Goal: Information Seeking & Learning: Find specific fact

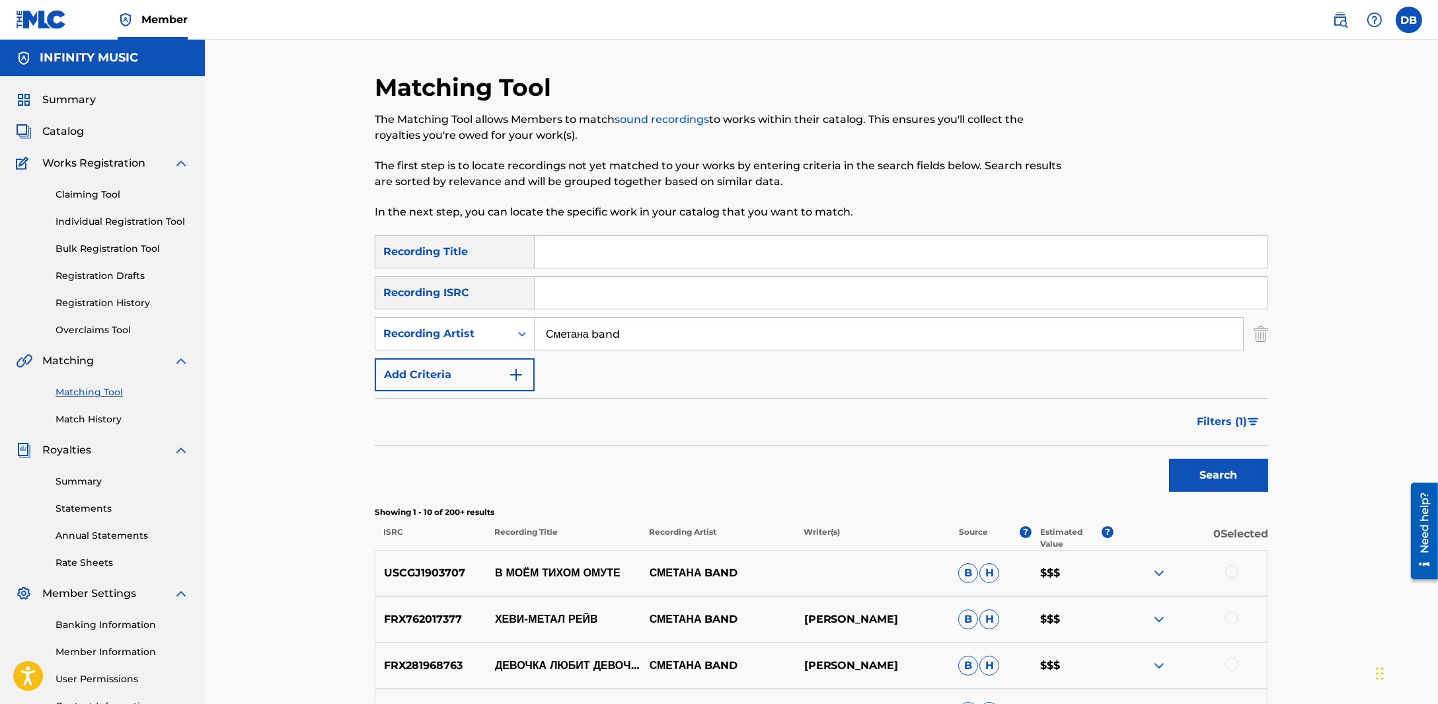
drag, startPoint x: 654, startPoint y: 333, endPoint x: 409, endPoint y: 310, distance: 245.7
click at [409, 338] on div "SearchWithCriteriaa1d1014d-e903-4e39-ae45-061ce1bd63ee Recording Artist Сметана…" at bounding box center [822, 333] width 894 height 33
paste input "[PERSON_NAME]"
type input "[PERSON_NAME]"
click at [1169, 459] on button "Search" at bounding box center [1218, 475] width 99 height 33
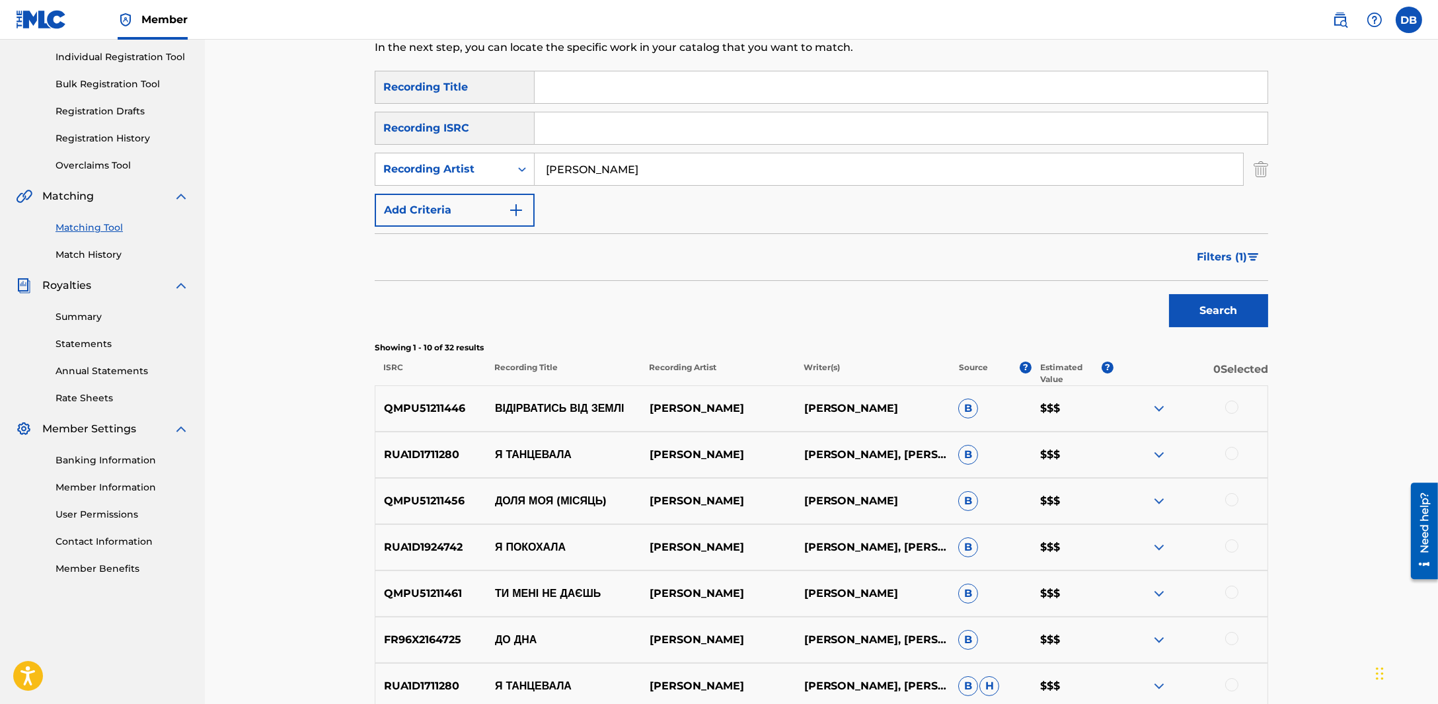
scroll to position [247, 0]
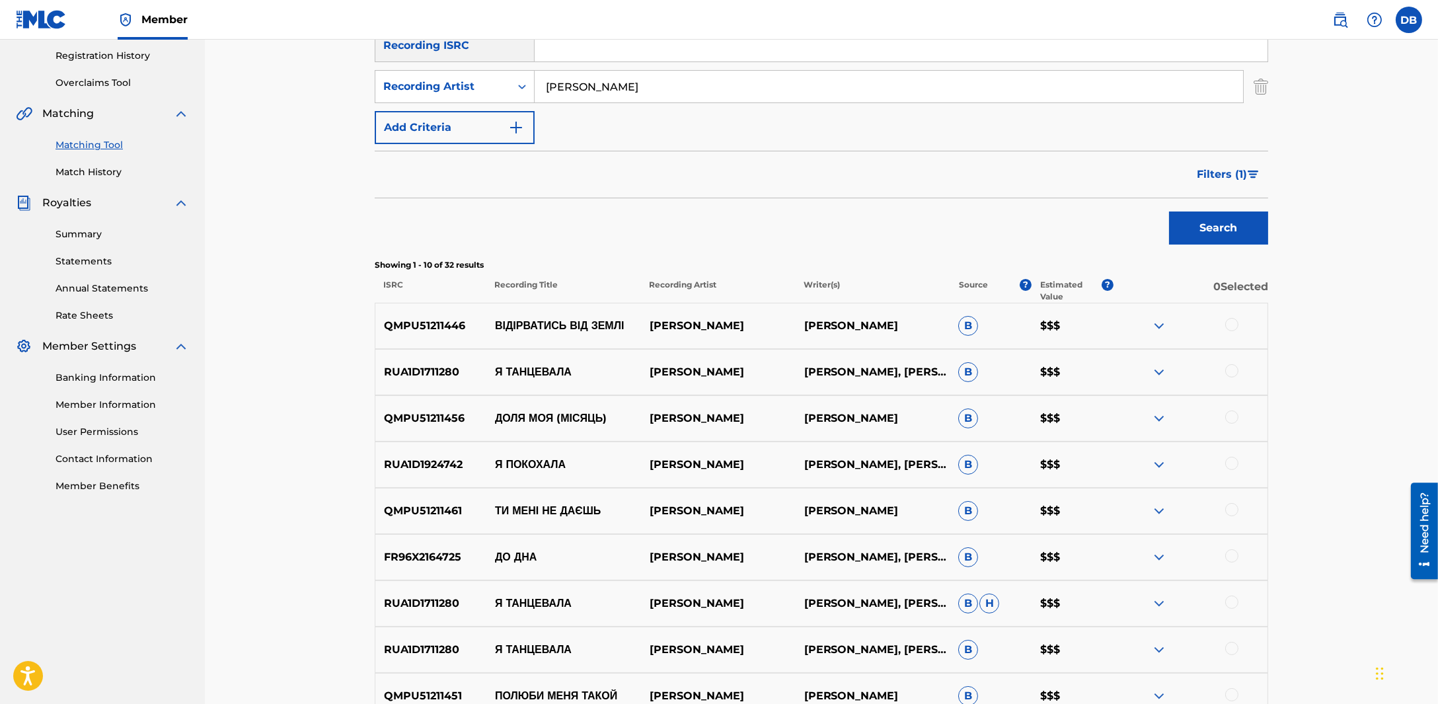
click at [1236, 190] on button "Filters ( 1 )" at bounding box center [1228, 174] width 79 height 33
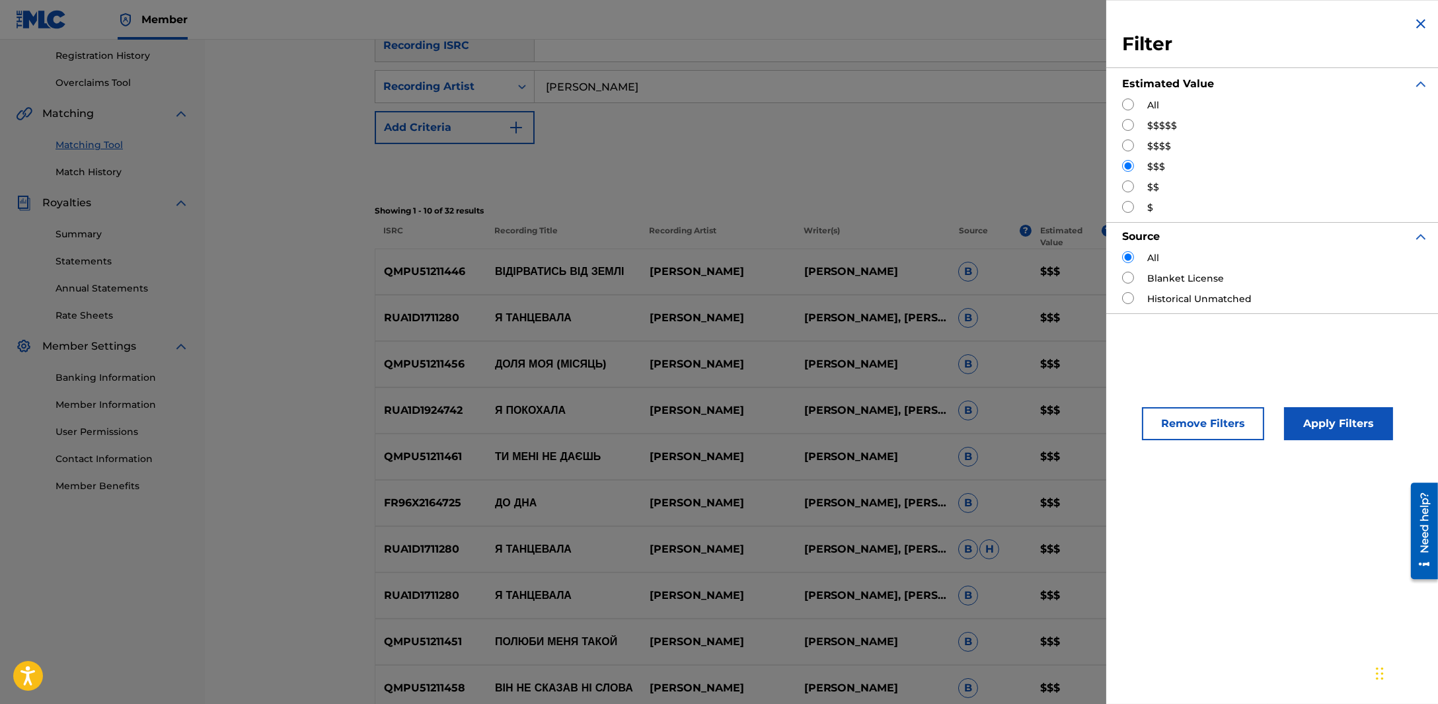
click at [1133, 143] on input "Search Form" at bounding box center [1128, 145] width 12 height 12
radio input "true"
click at [1292, 412] on button "Apply Filters" at bounding box center [1338, 423] width 109 height 33
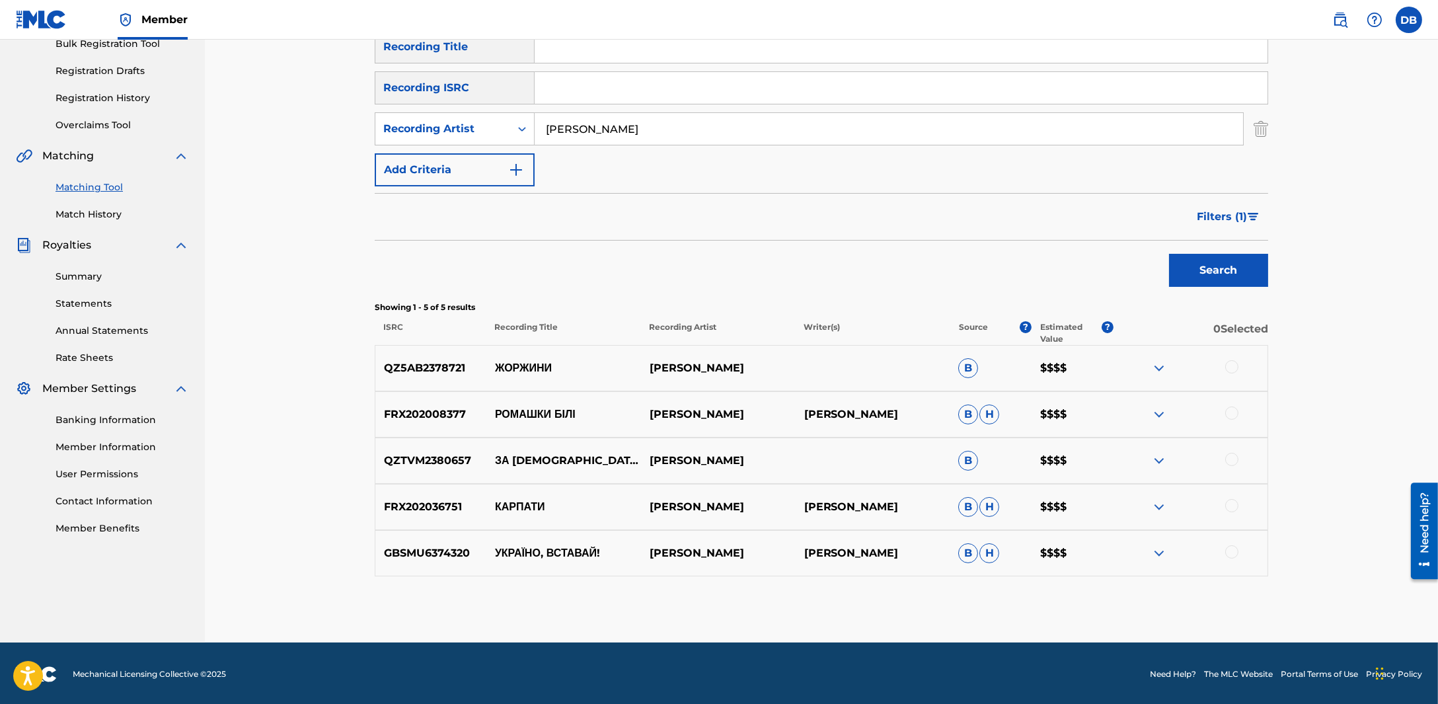
scroll to position [206, 0]
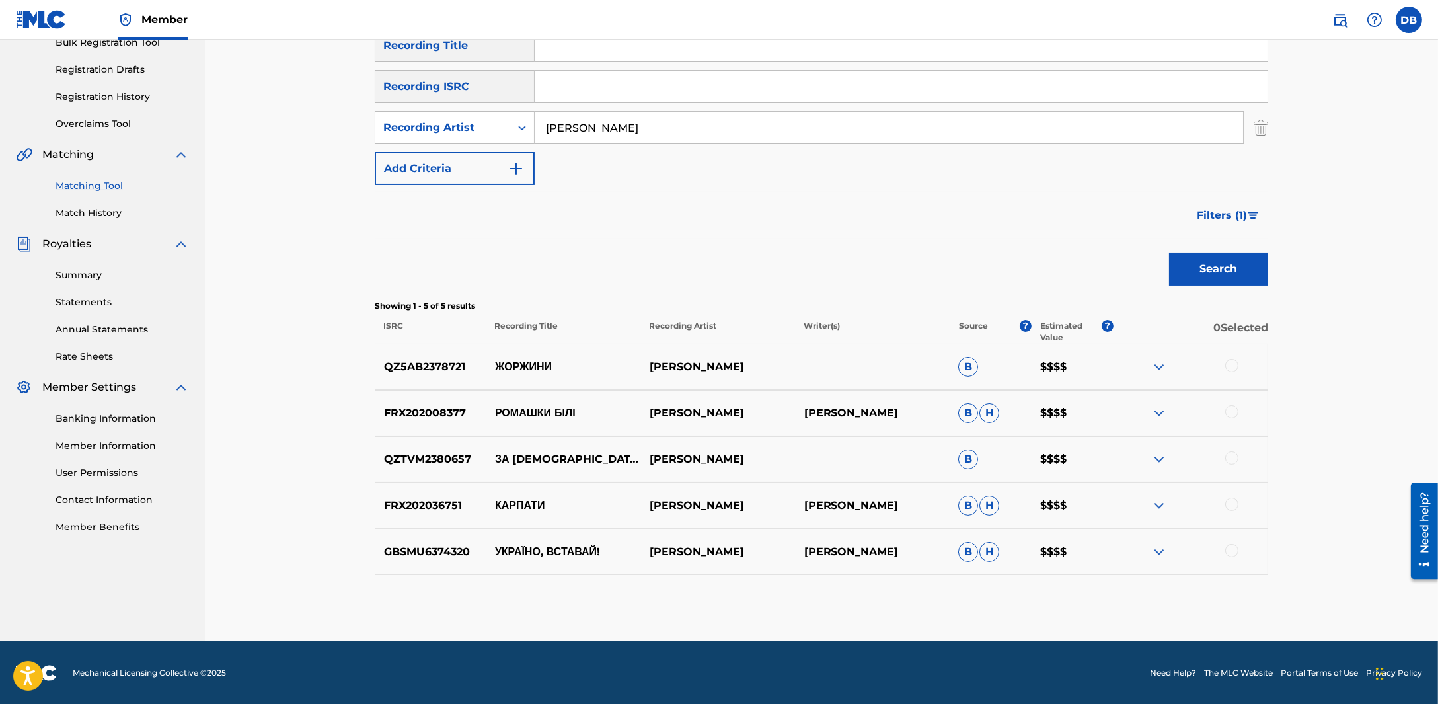
click at [1249, 217] on img "Search Form" at bounding box center [1253, 216] width 11 height 8
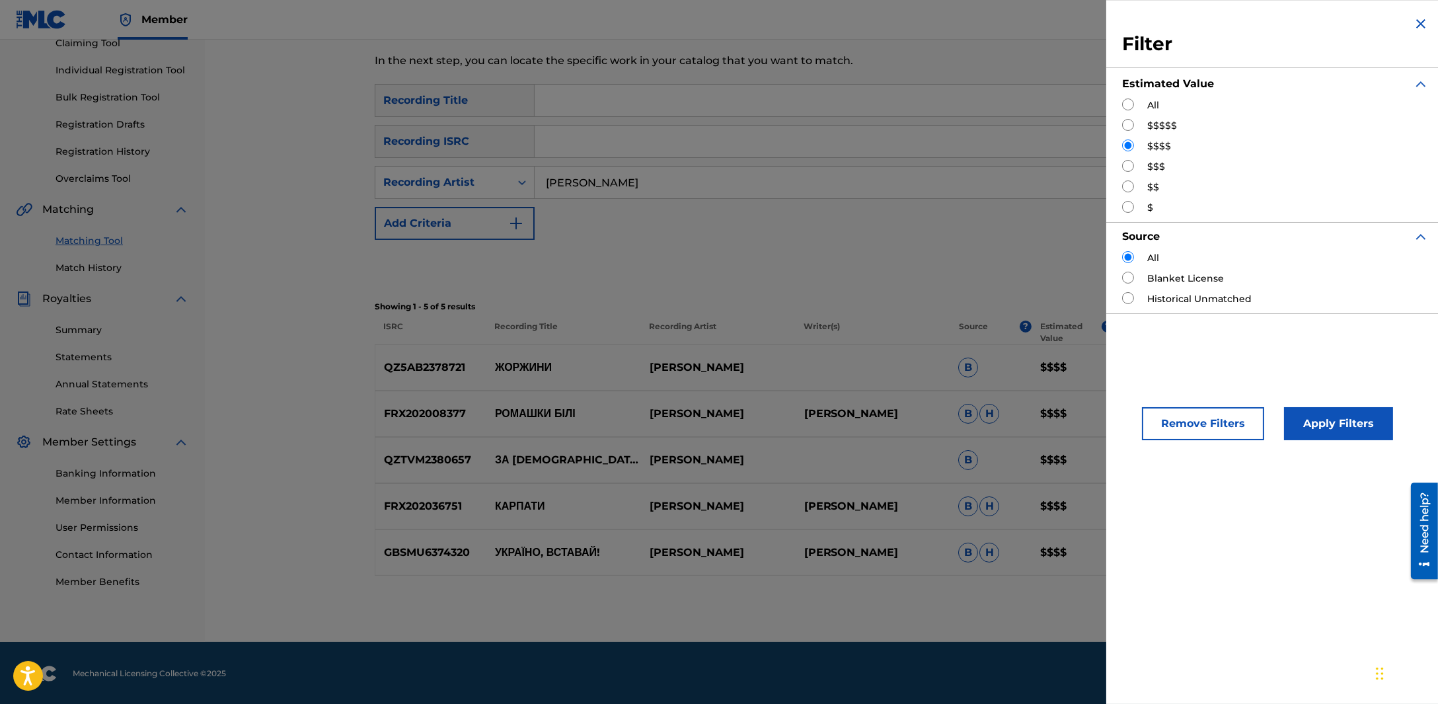
click at [1130, 126] on input "Search Form" at bounding box center [1128, 125] width 12 height 12
radio input "true"
click at [1315, 428] on button "Apply Filters" at bounding box center [1338, 423] width 109 height 33
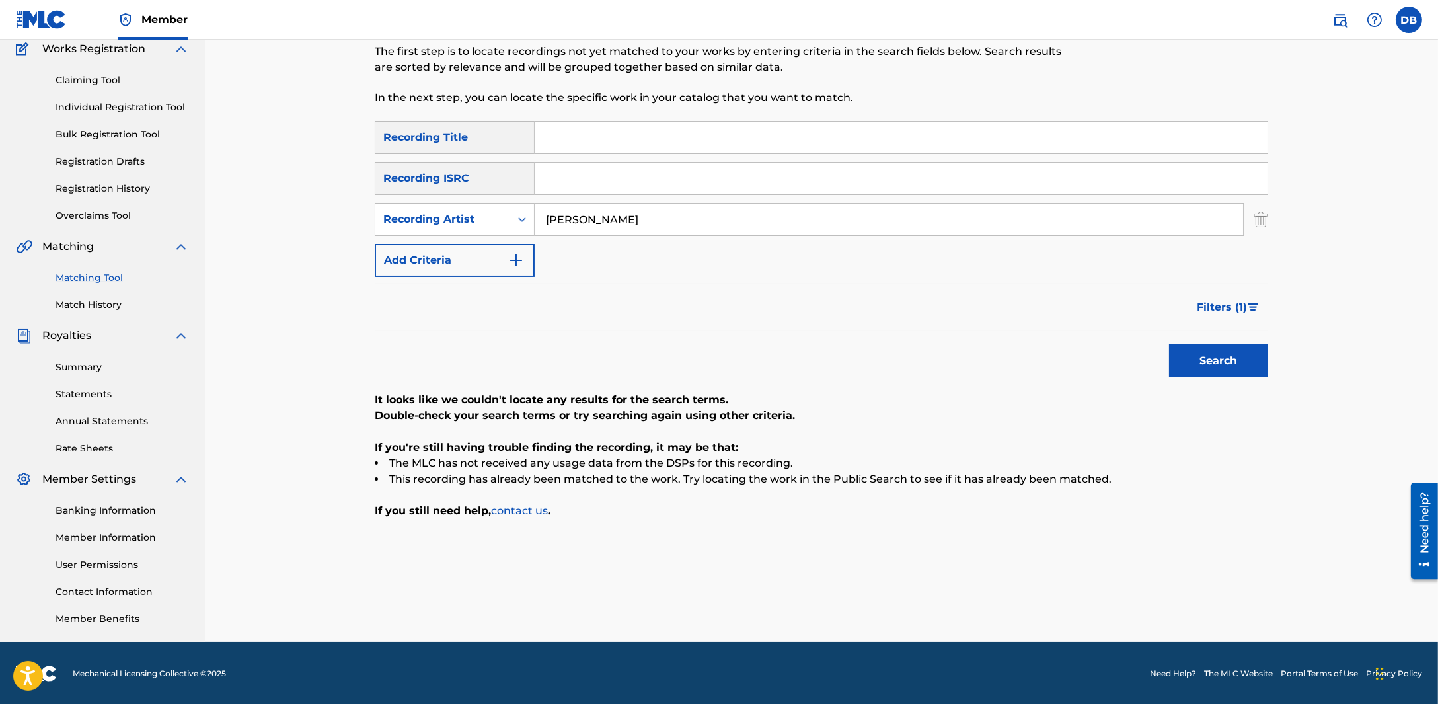
click at [1240, 293] on button "Filters ( 1 )" at bounding box center [1228, 307] width 79 height 33
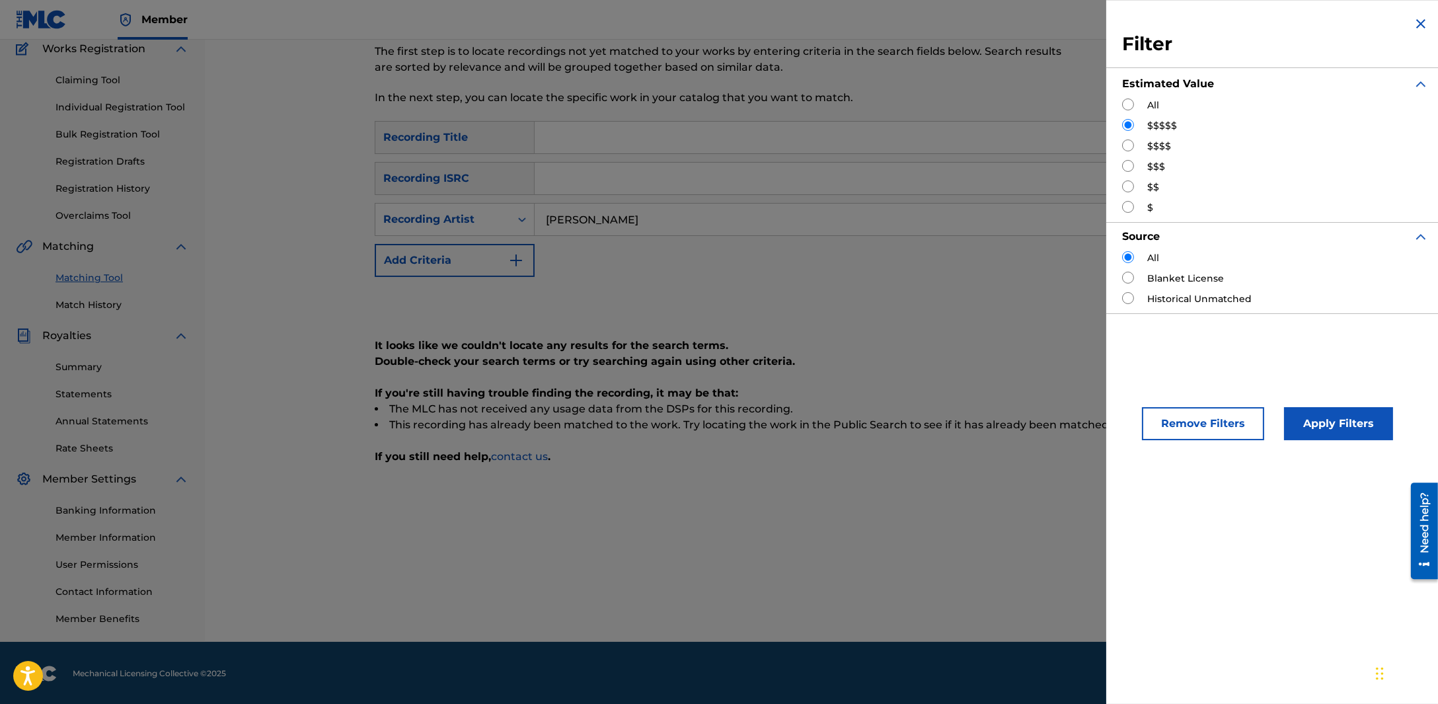
click at [1125, 146] on input "Search Form" at bounding box center [1128, 145] width 12 height 12
radio input "true"
drag, startPoint x: 1336, startPoint y: 417, endPoint x: 1329, endPoint y: 414, distance: 7.4
click at [1335, 417] on button "Apply Filters" at bounding box center [1338, 423] width 109 height 33
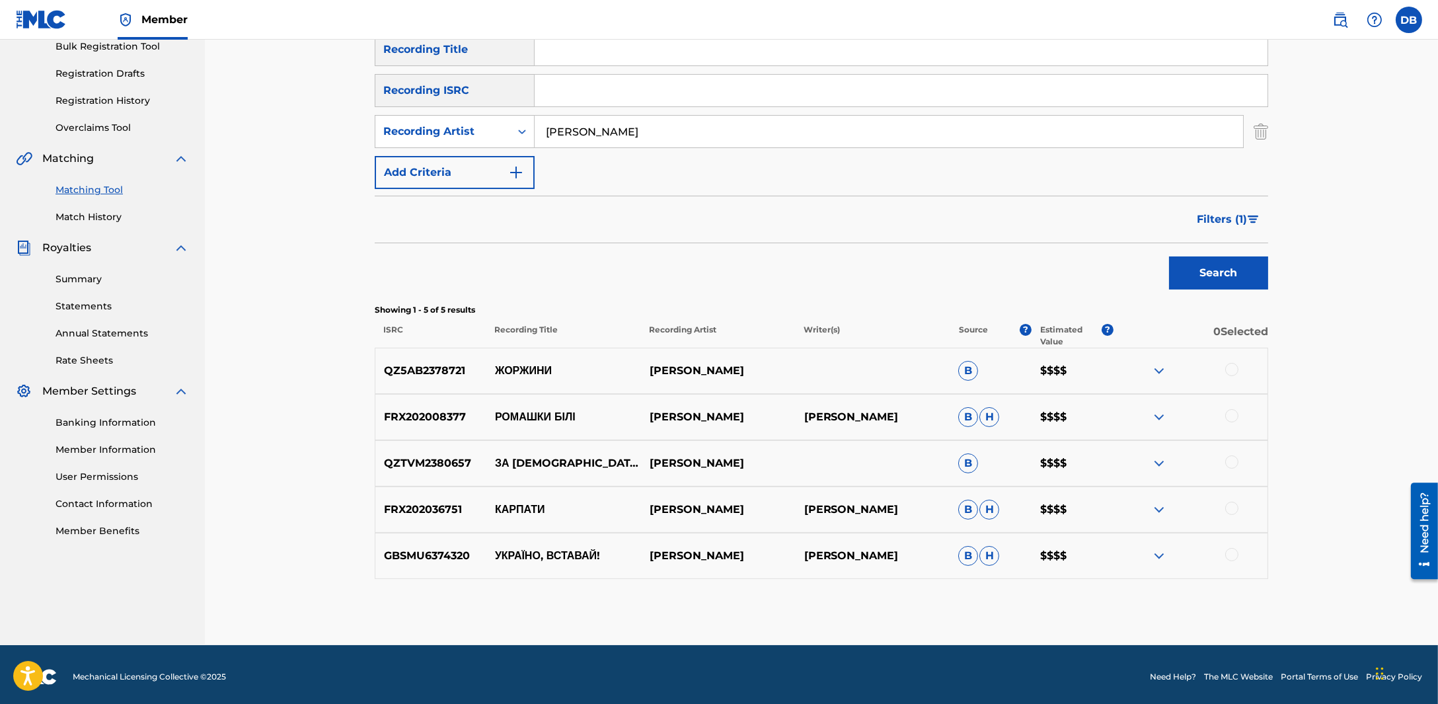
scroll to position [206, 0]
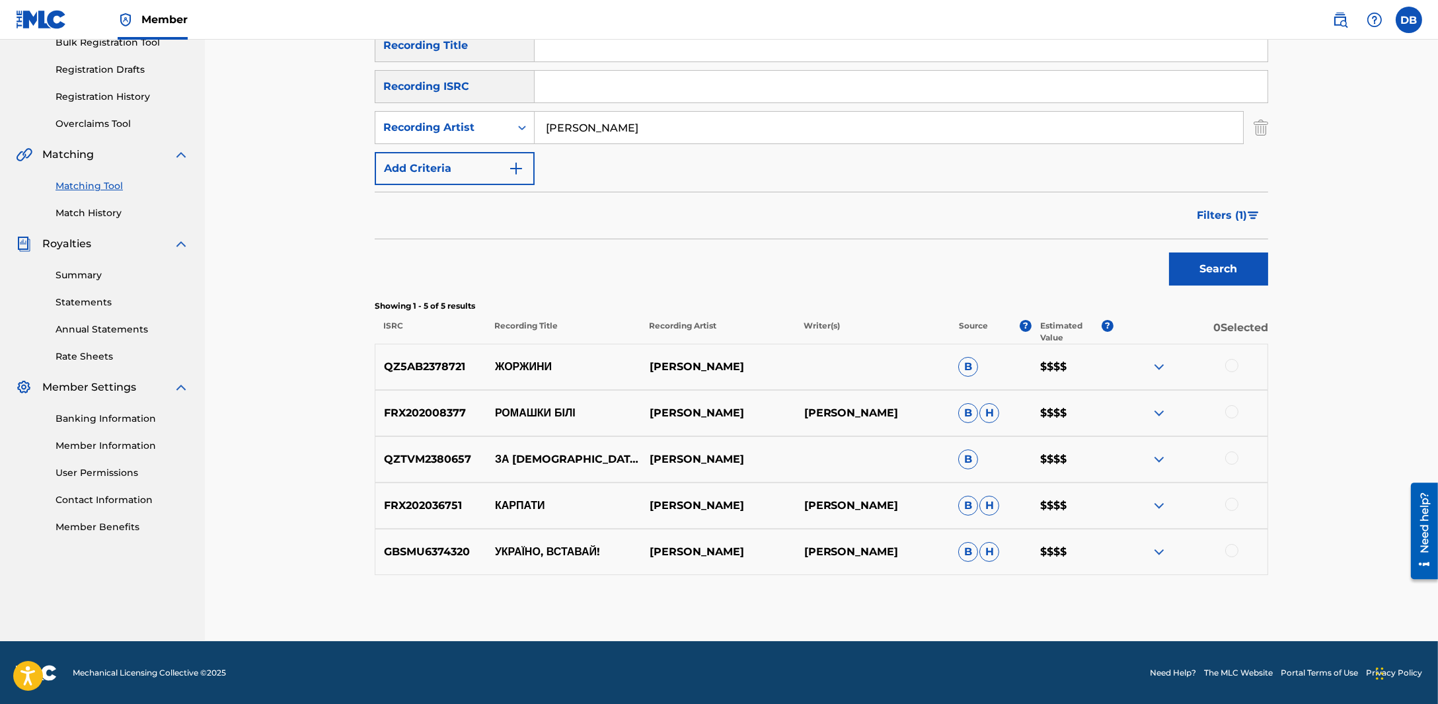
click at [1342, 413] on div "Matching Tool The Matching Tool allows Members to match sound recordings to wor…" at bounding box center [821, 237] width 1233 height 808
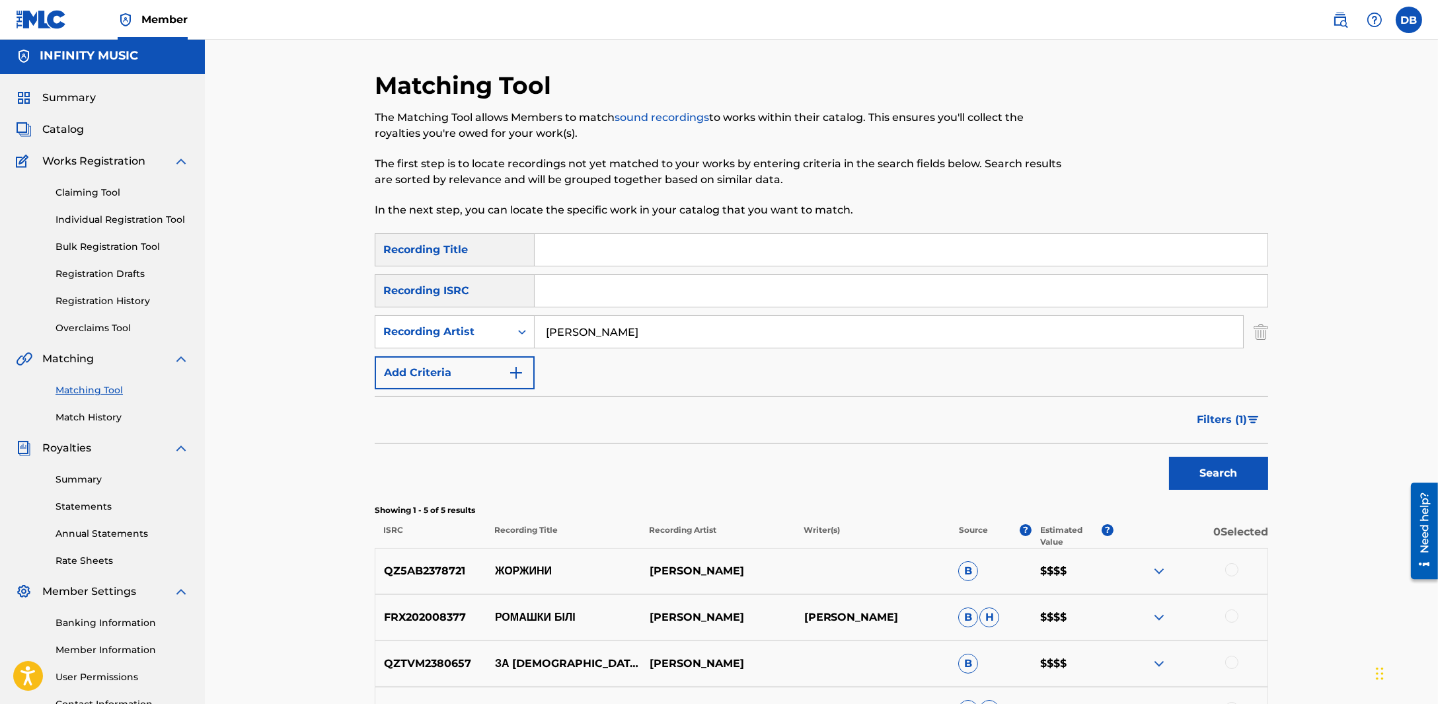
scroll to position [0, 0]
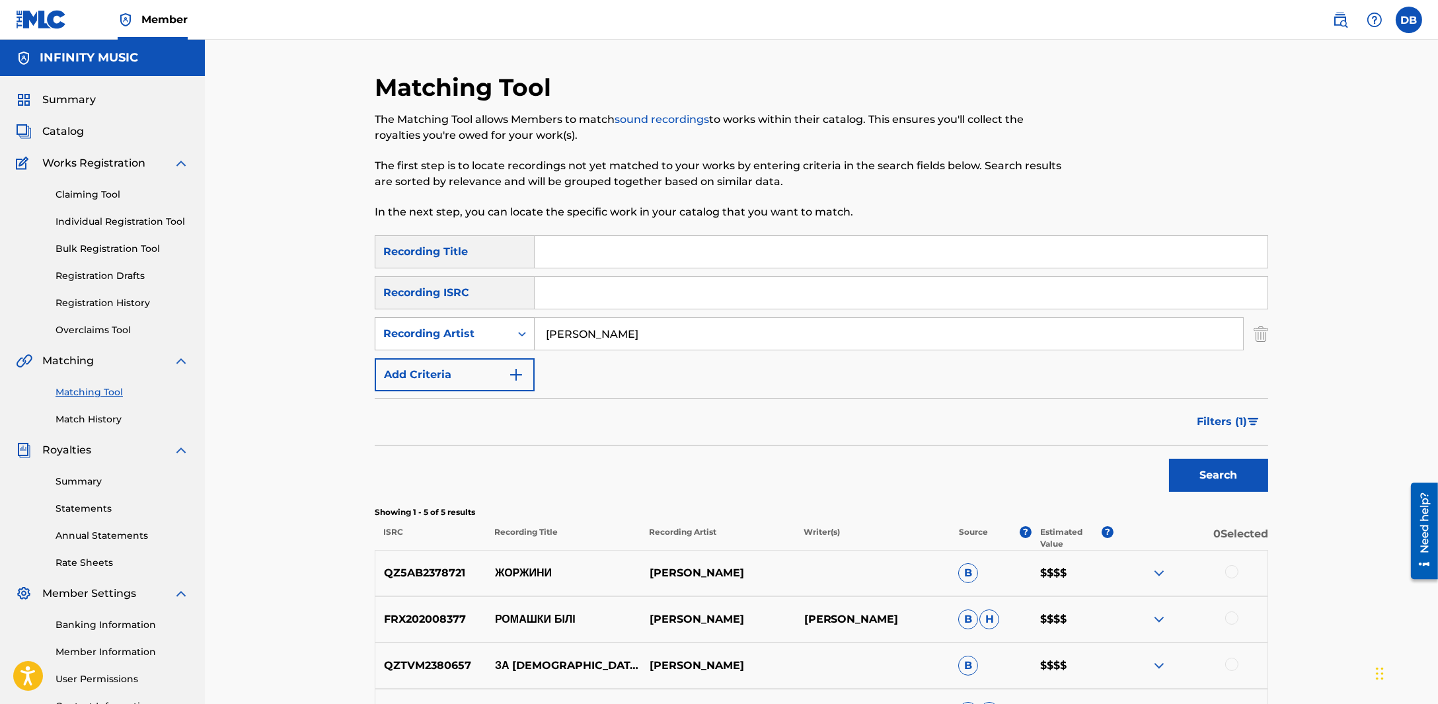
drag, startPoint x: 716, startPoint y: 326, endPoint x: 397, endPoint y: 336, distance: 319.4
click at [415, 336] on div "SearchWithCriteriaa1d1014d-e903-4e39-ae45-061ce1bd63ee Recording Artist [PERSON…" at bounding box center [822, 333] width 894 height 33
paste input "100лиця"
type input "100лиця"
click at [1169, 459] on button "Search" at bounding box center [1218, 475] width 99 height 33
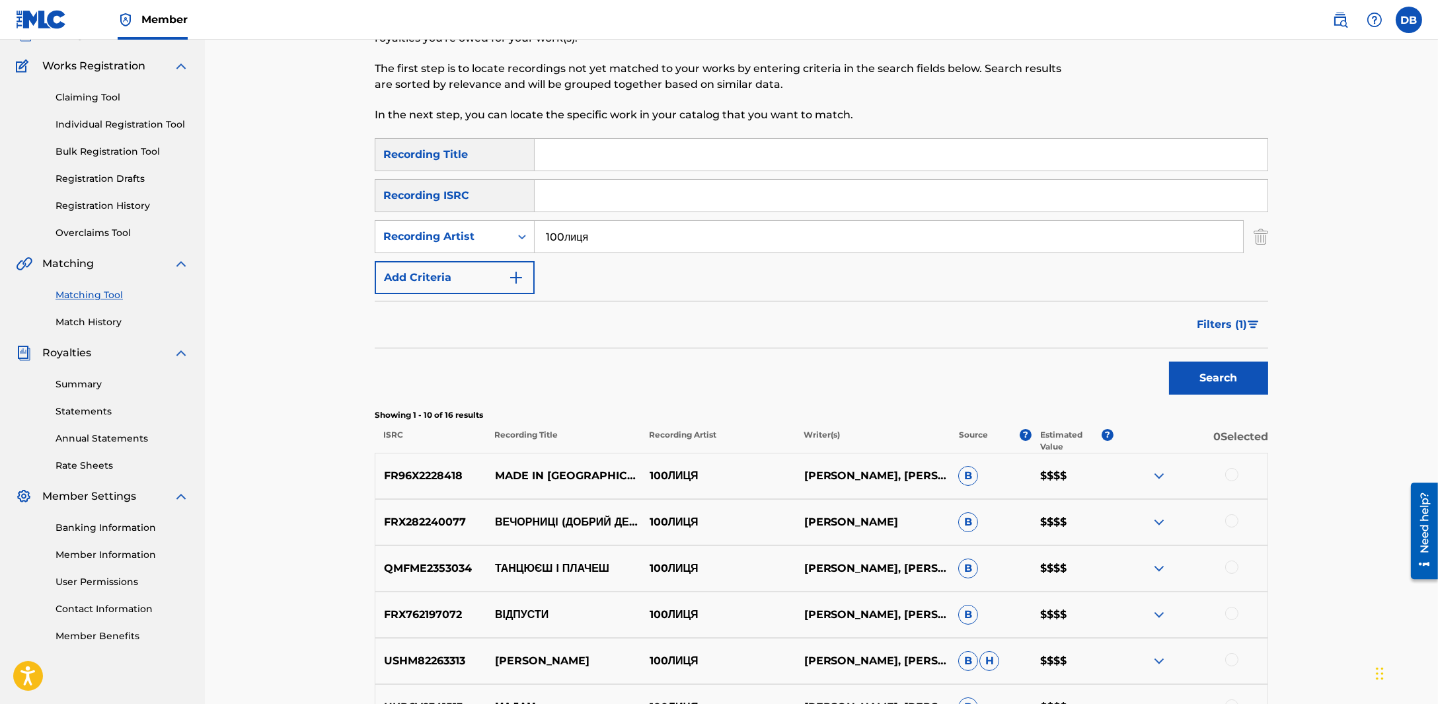
scroll to position [247, 0]
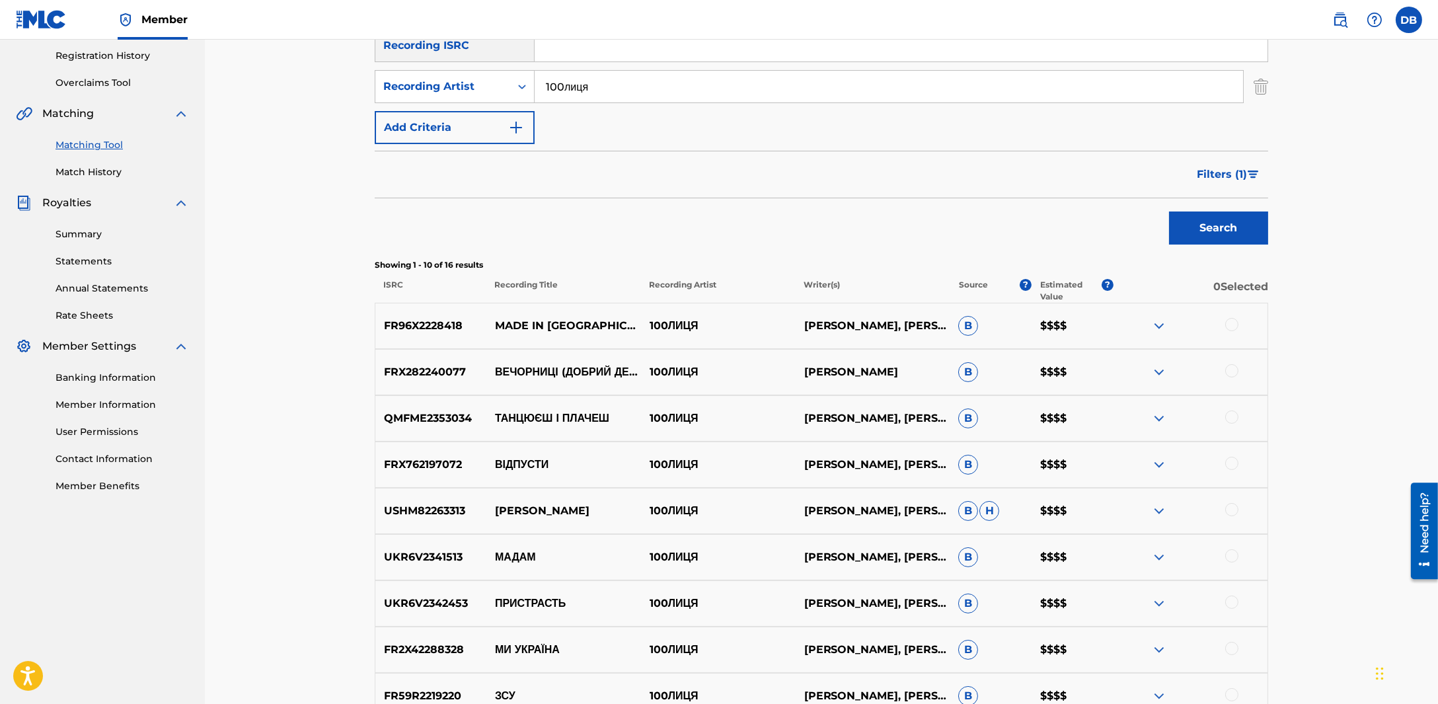
click at [1251, 183] on button "Filters ( 1 )" at bounding box center [1228, 174] width 79 height 33
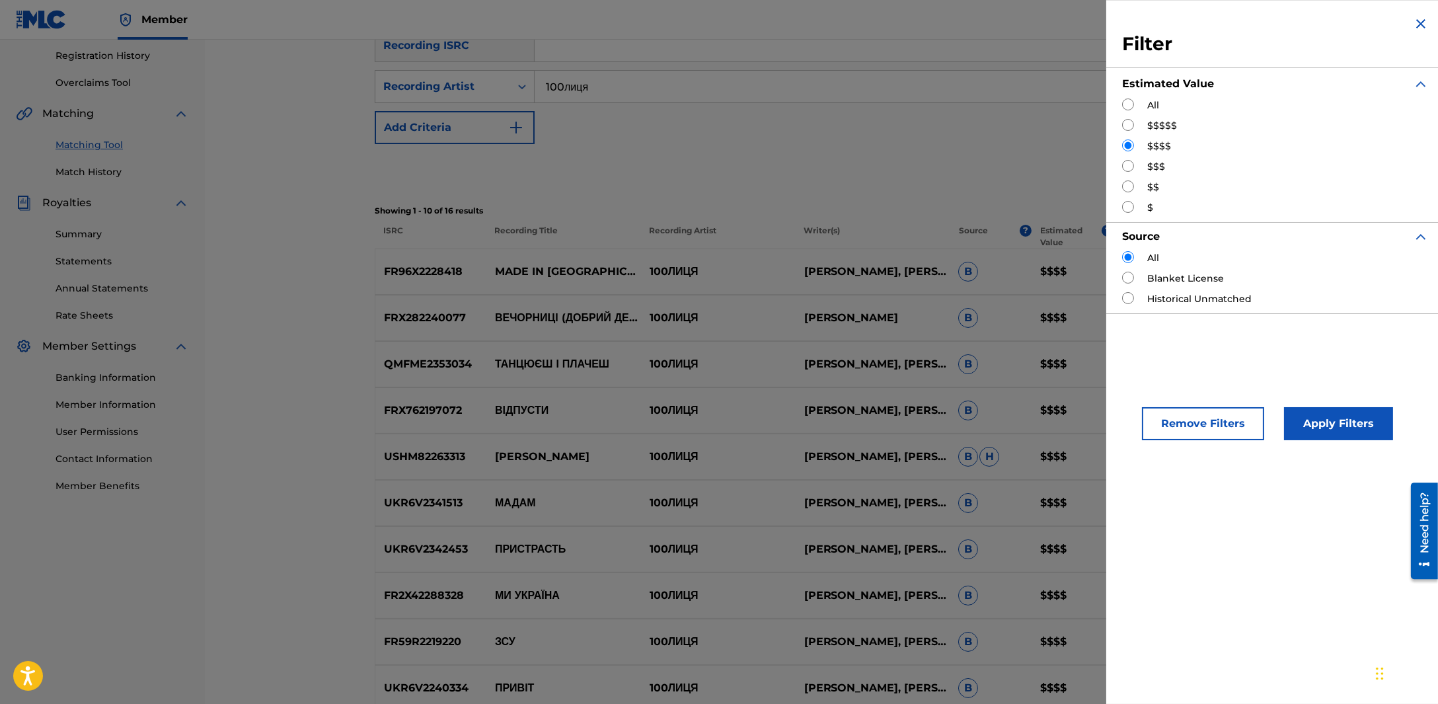
click at [1127, 124] on input "Search Form" at bounding box center [1128, 125] width 12 height 12
radio input "true"
click at [1296, 406] on div "Apply Filters" at bounding box center [1318, 421] width 109 height 40
click at [1297, 425] on button "Apply Filters" at bounding box center [1338, 423] width 109 height 33
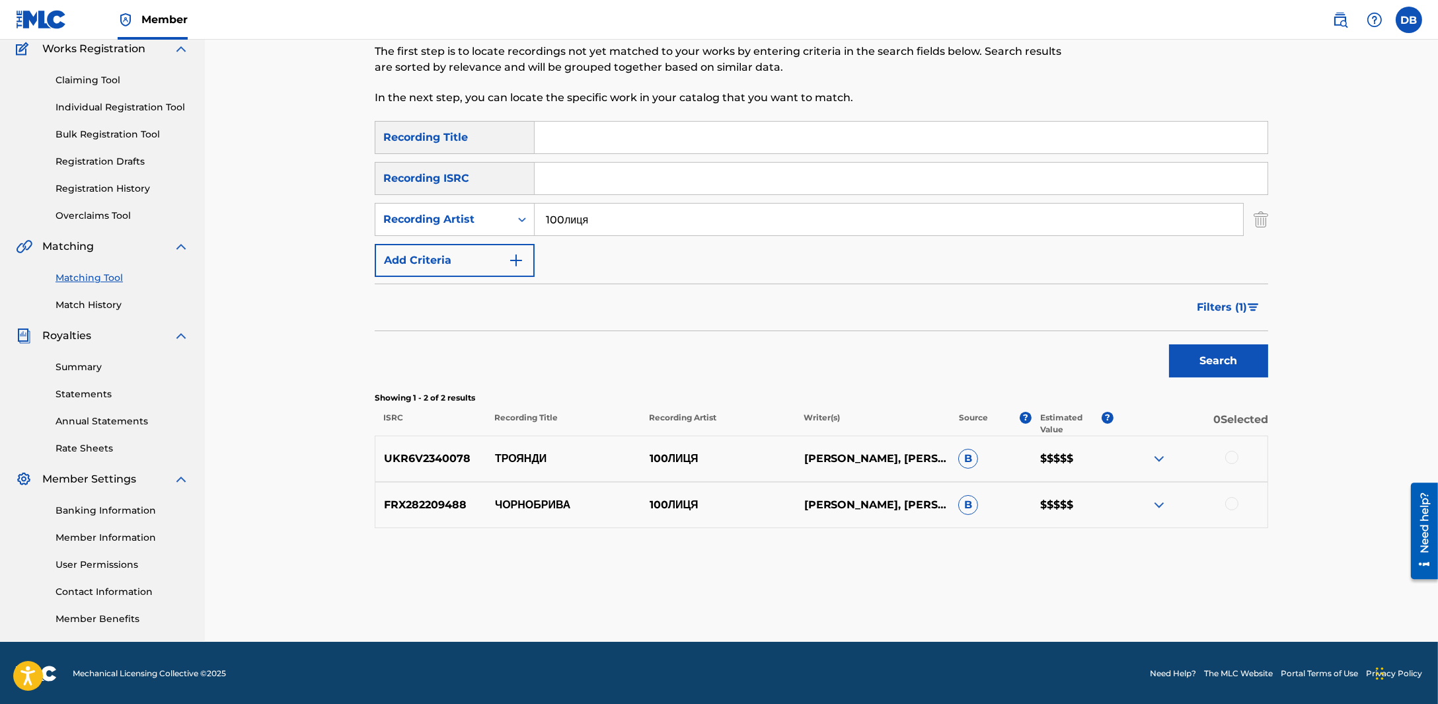
click at [1262, 307] on button "Filters ( 1 )" at bounding box center [1228, 307] width 79 height 33
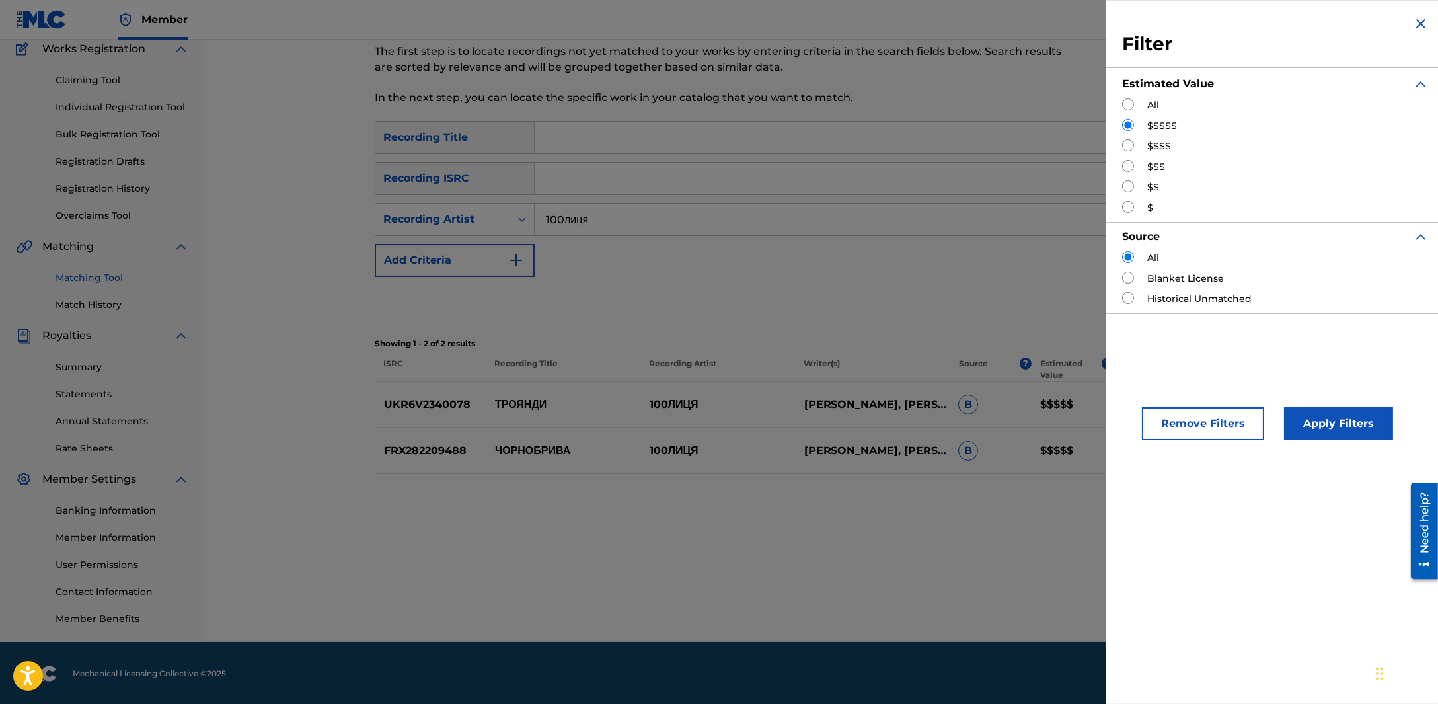
click at [1059, 320] on div "Search" at bounding box center [822, 303] width 894 height 53
click at [1416, 18] on img "Search Form" at bounding box center [1421, 24] width 16 height 16
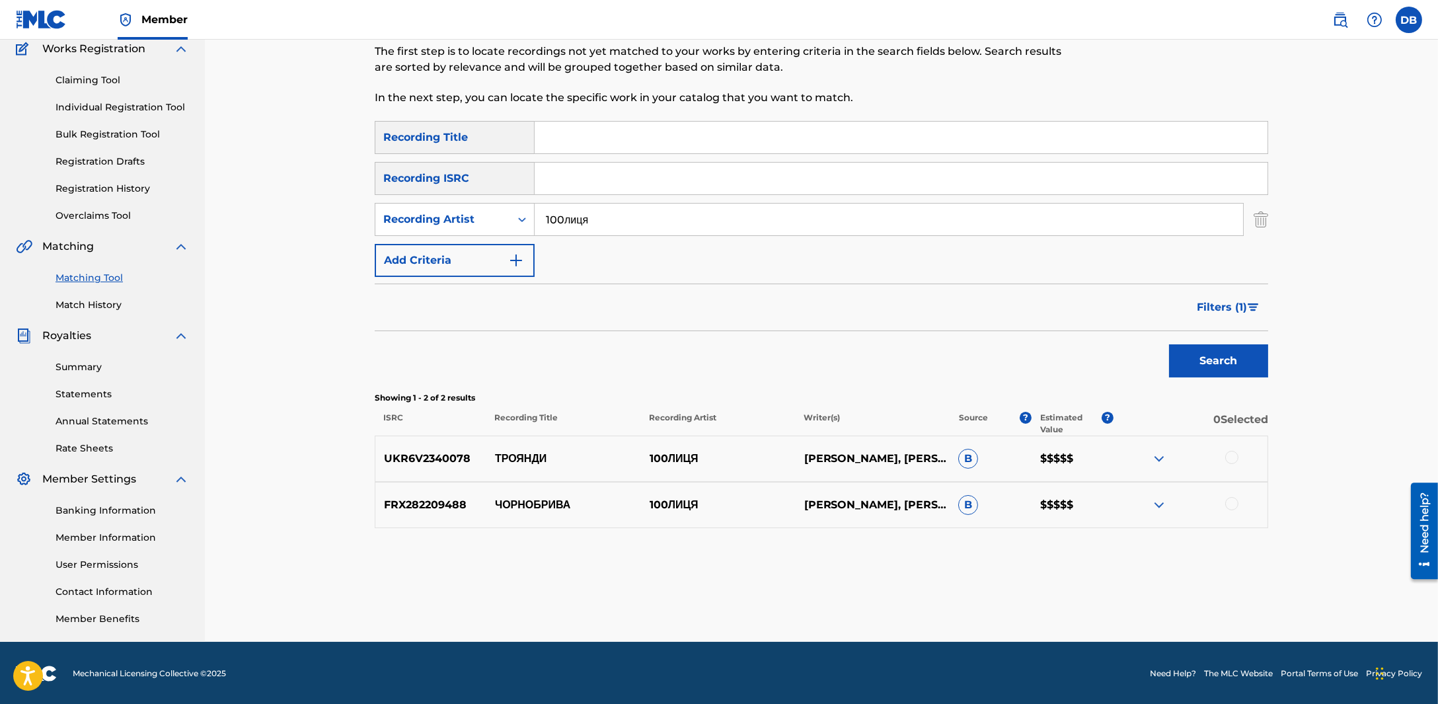
click at [1216, 319] on button "Filters ( 1 )" at bounding box center [1228, 307] width 79 height 33
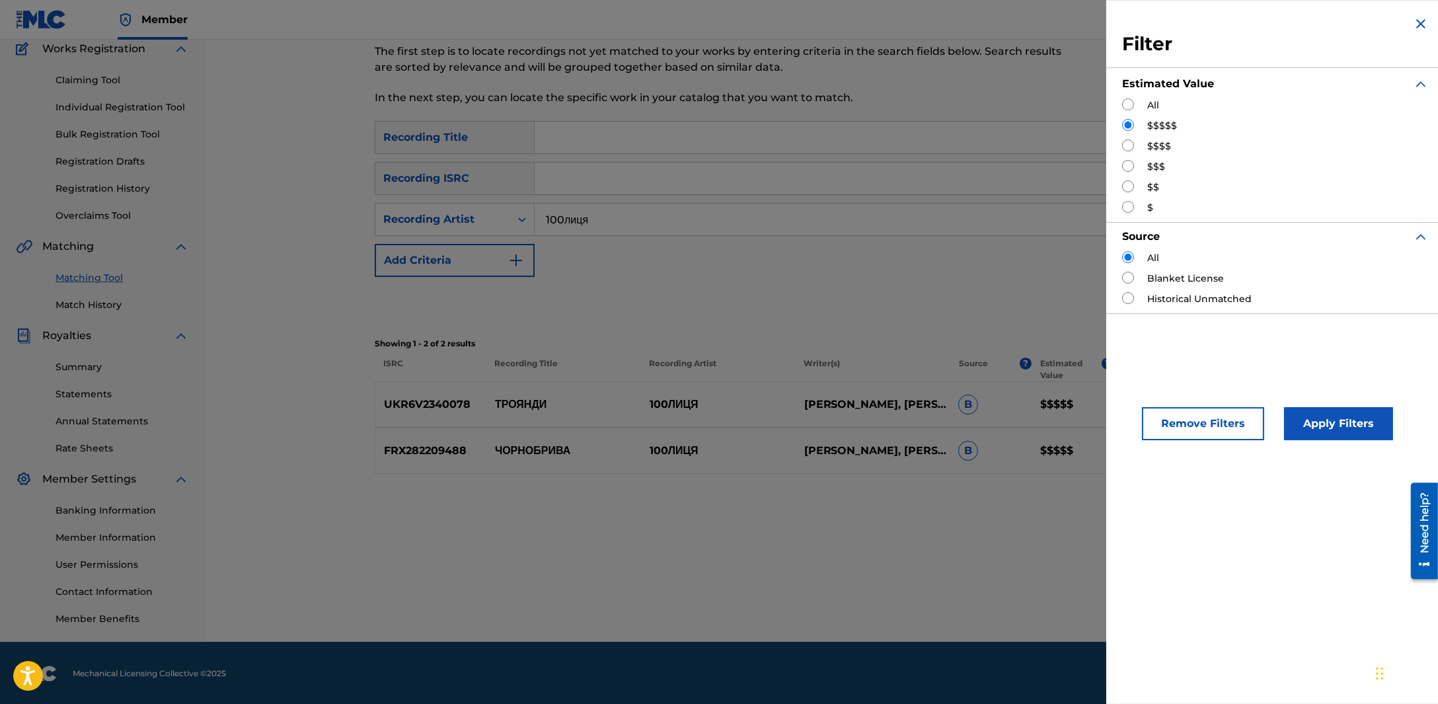
click at [1124, 149] on input "Search Form" at bounding box center [1128, 145] width 12 height 12
radio input "true"
click at [1348, 424] on button "Apply Filters" at bounding box center [1338, 423] width 109 height 33
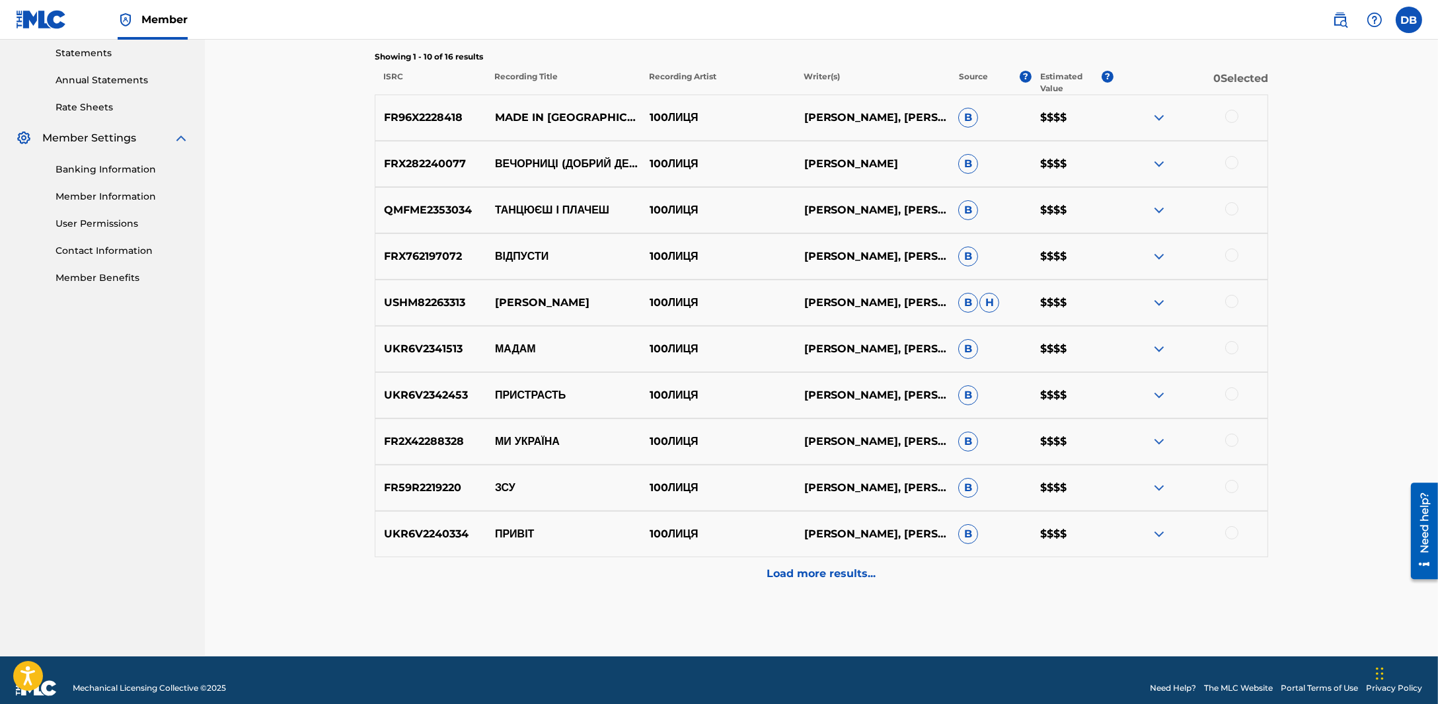
scroll to position [471, 0]
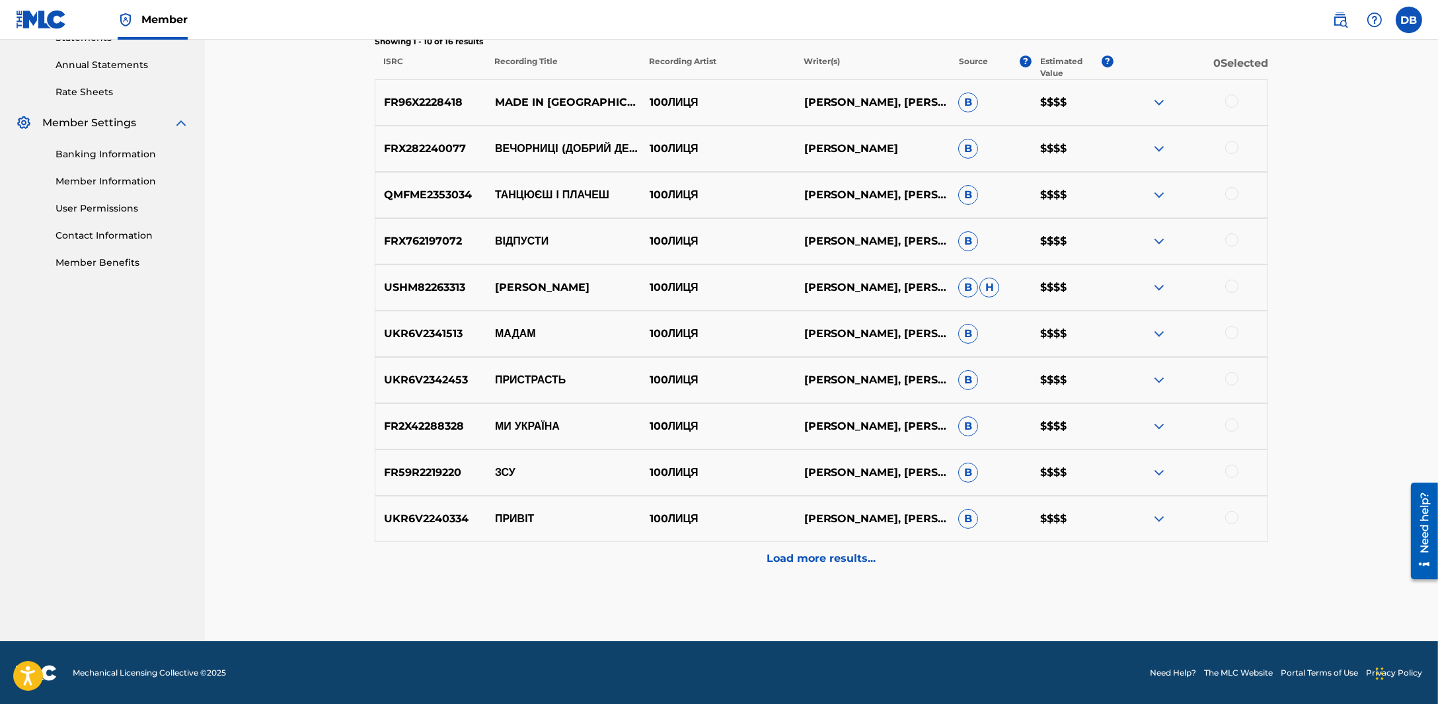
click at [898, 555] on div "Load more results..." at bounding box center [822, 558] width 894 height 33
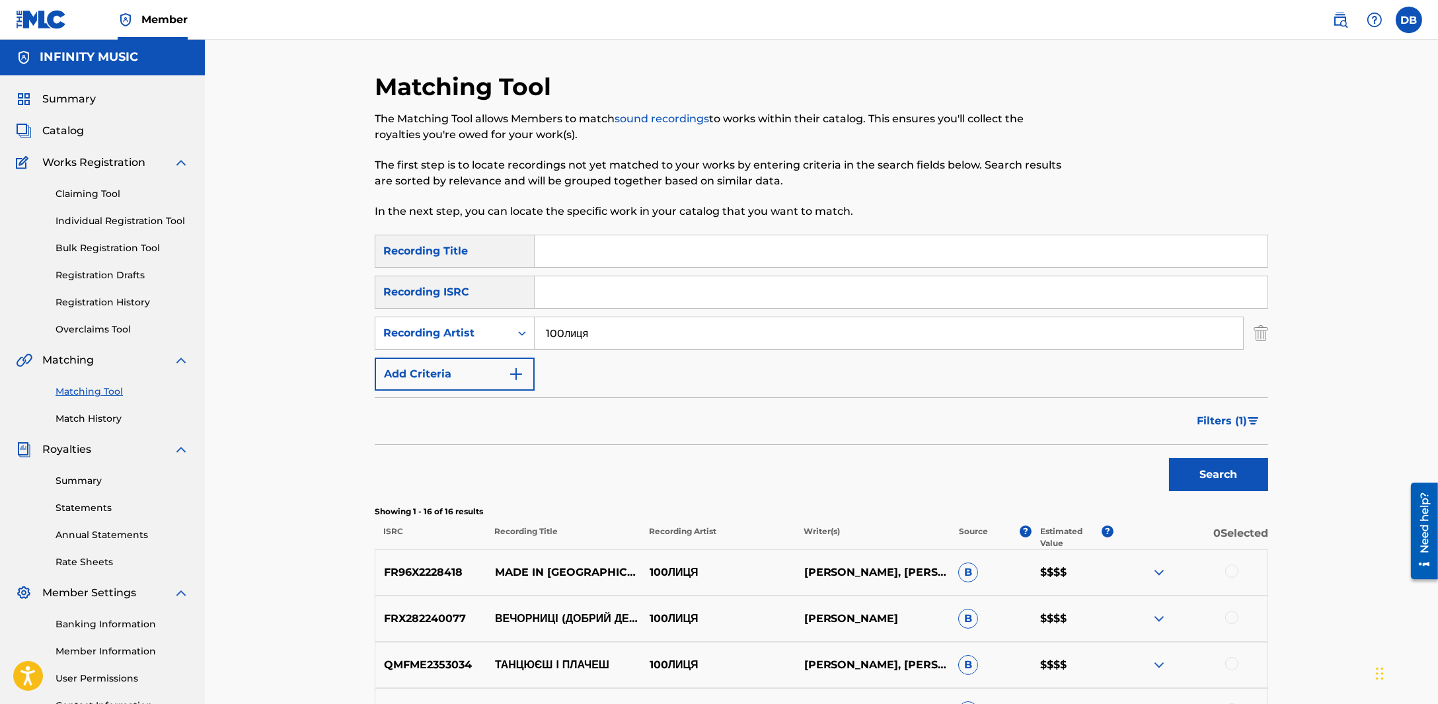
scroll to position [0, 0]
drag, startPoint x: 629, startPoint y: 334, endPoint x: 301, endPoint y: 349, distance: 328.8
click at [305, 351] on div "Matching Tool The Matching Tool allows Members to match sound recordings to wor…" at bounding box center [821, 698] width 1233 height 1317
paste input "[PERSON_NAME]"
type input "[PERSON_NAME]"
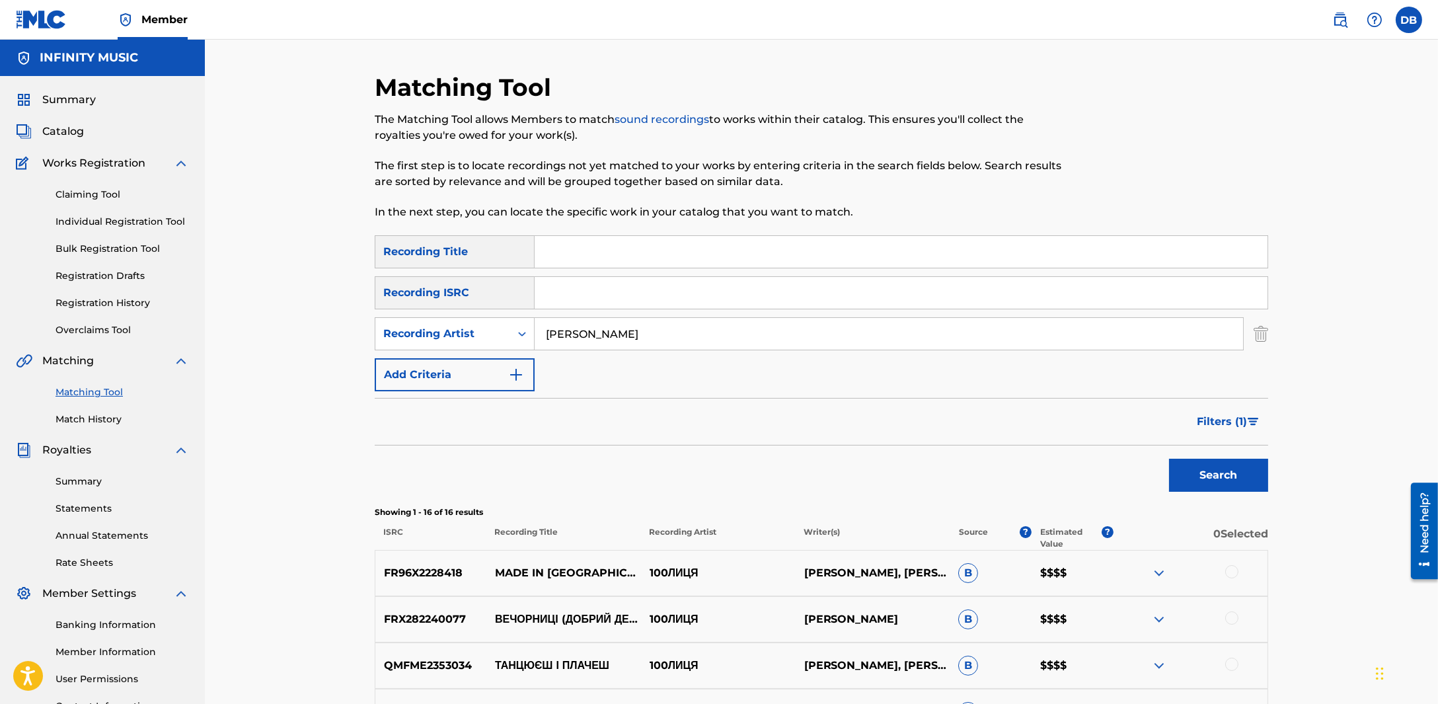
click at [1169, 459] on button "Search" at bounding box center [1218, 475] width 99 height 33
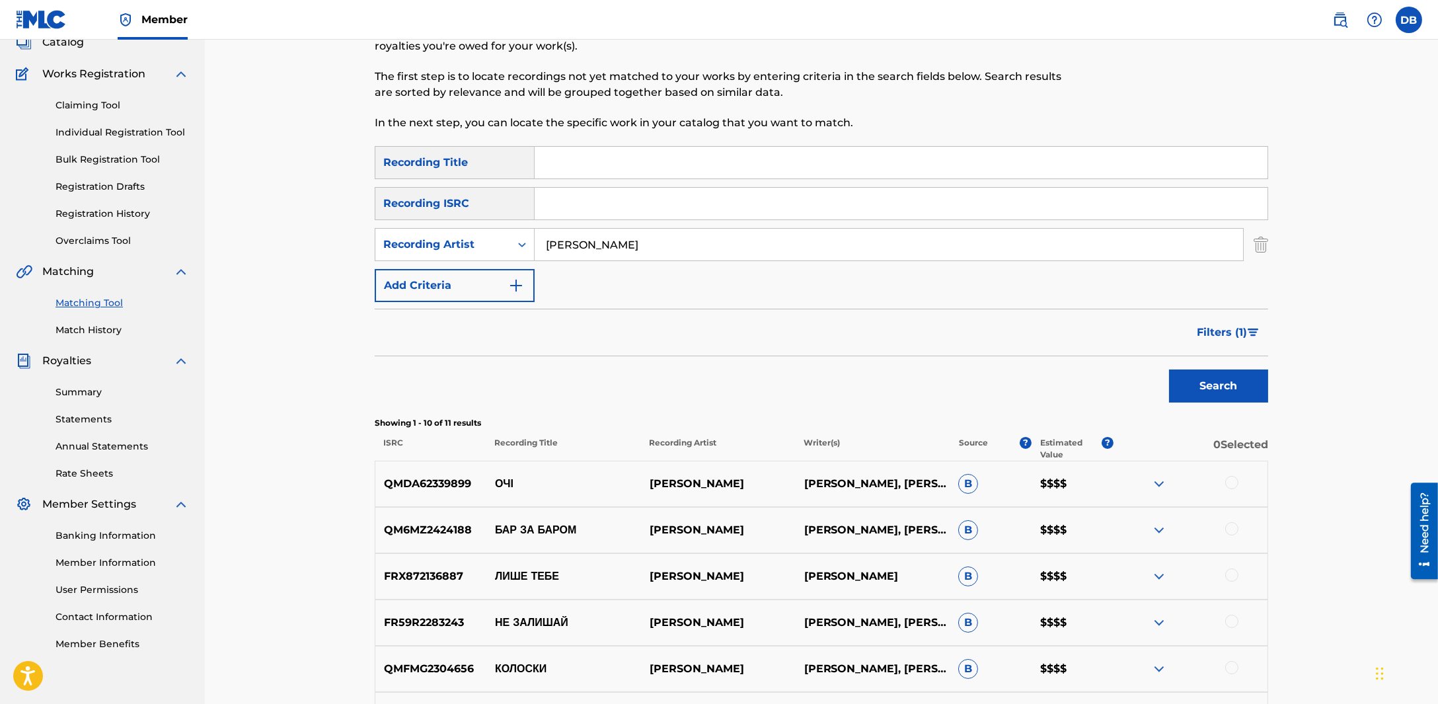
scroll to position [165, 0]
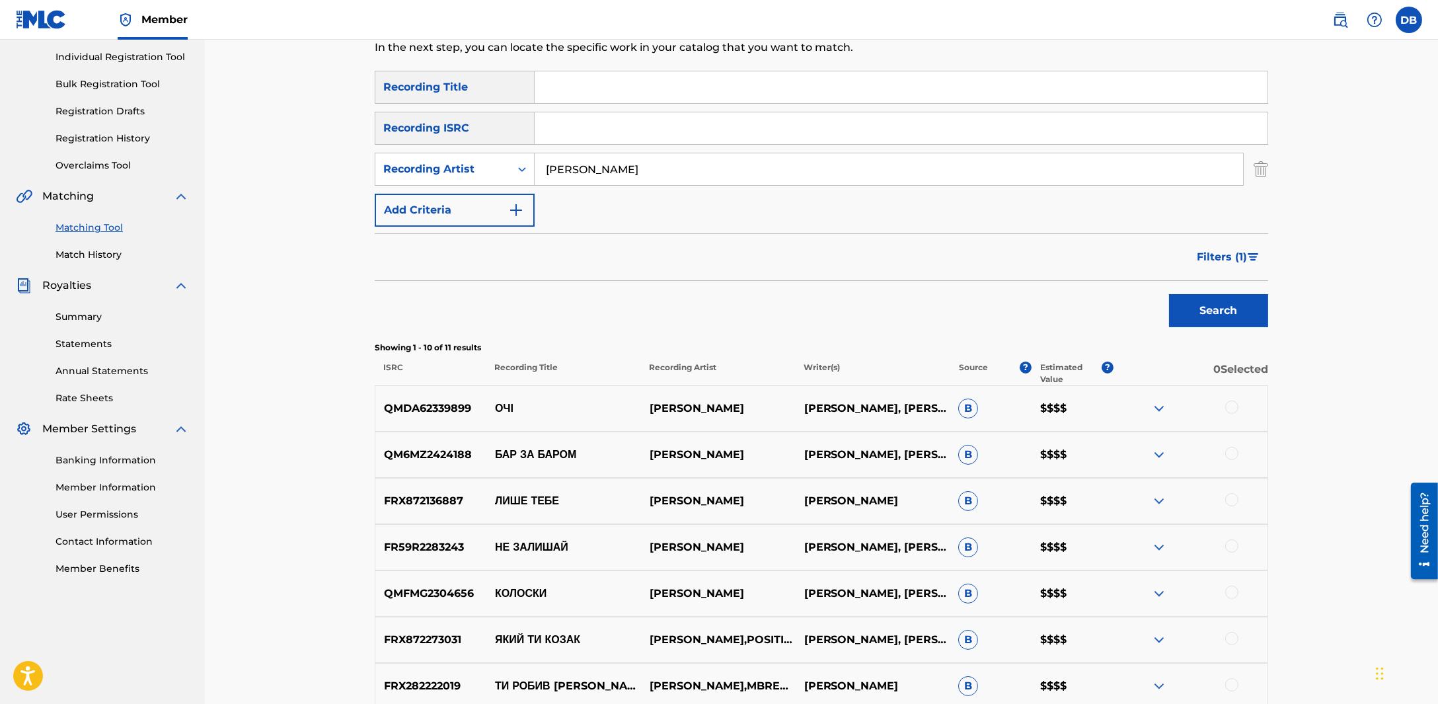
click at [1205, 260] on span "Filters ( 1 )" at bounding box center [1222, 257] width 50 height 16
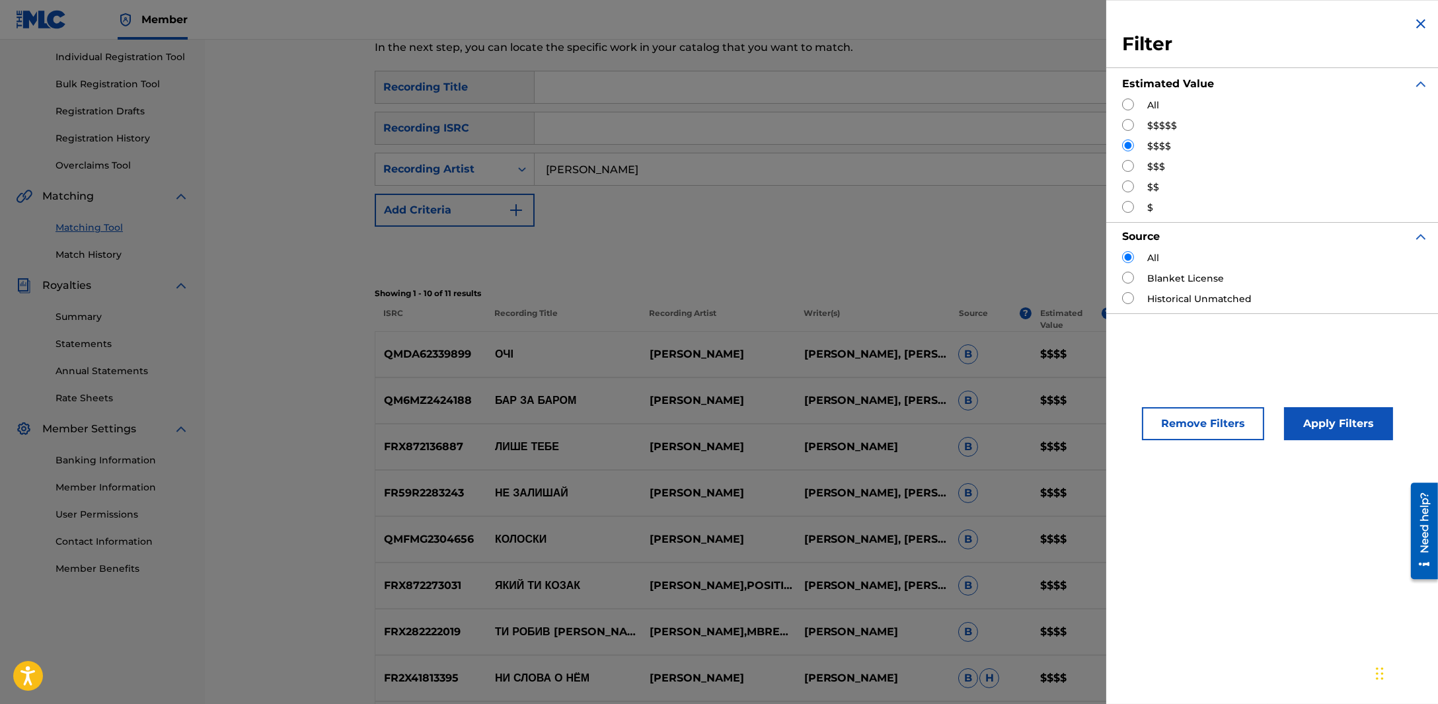
click at [1132, 134] on div "All $$$$$ $$$$ $$$ $$ $" at bounding box center [1275, 156] width 307 height 116
click at [1132, 129] on input "Search Form" at bounding box center [1128, 125] width 12 height 12
radio input "true"
click at [1326, 426] on button "Apply Filters" at bounding box center [1338, 423] width 109 height 33
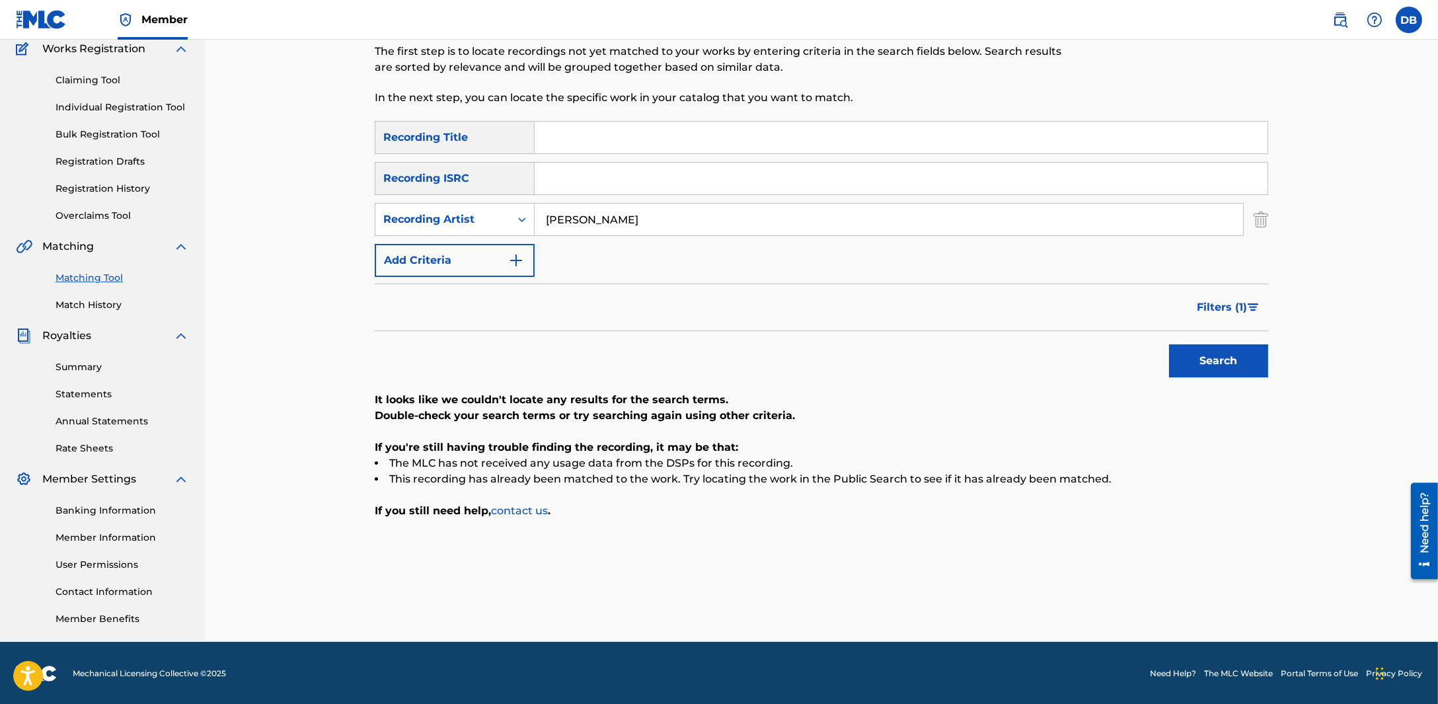
click at [1244, 305] on span "Filters ( 1 )" at bounding box center [1222, 307] width 50 height 16
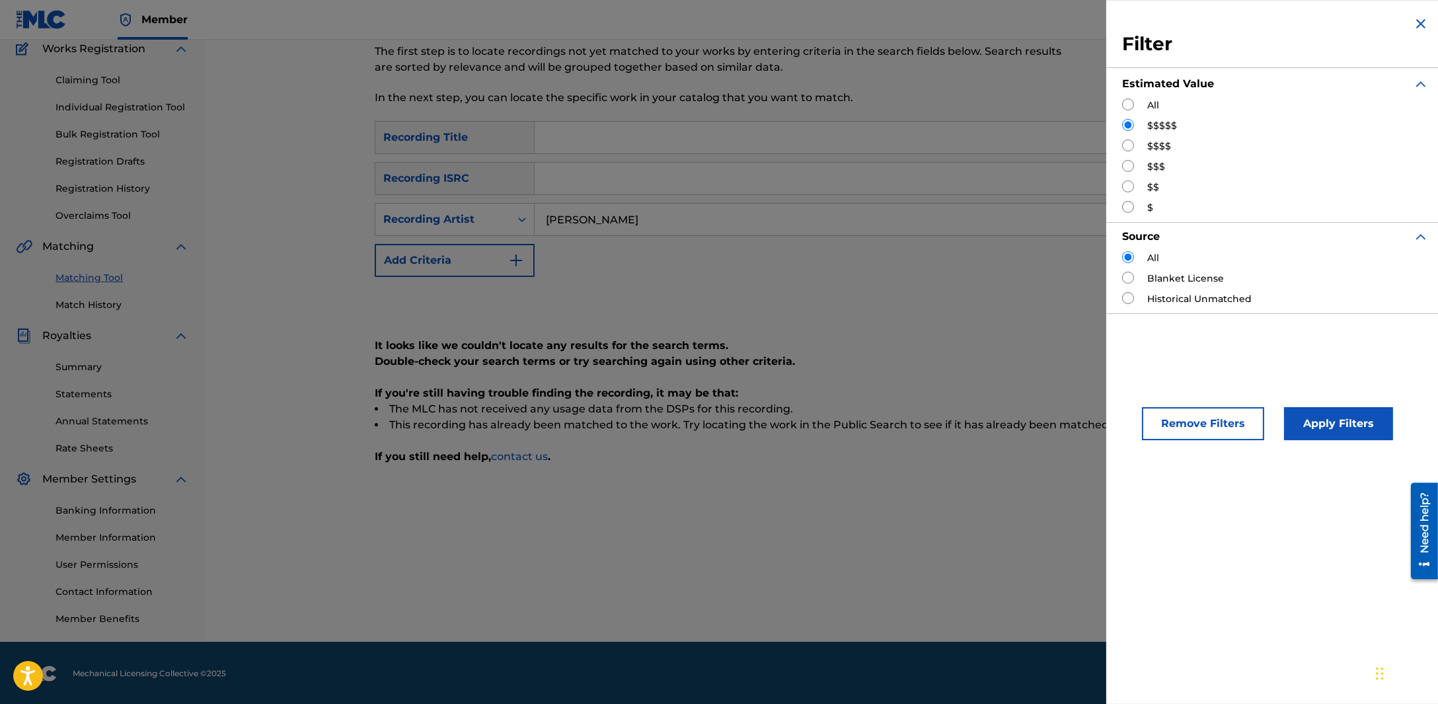
click at [1132, 148] on input "Search Form" at bounding box center [1128, 145] width 12 height 12
radio input "true"
click at [1335, 436] on button "Apply Filters" at bounding box center [1338, 423] width 109 height 33
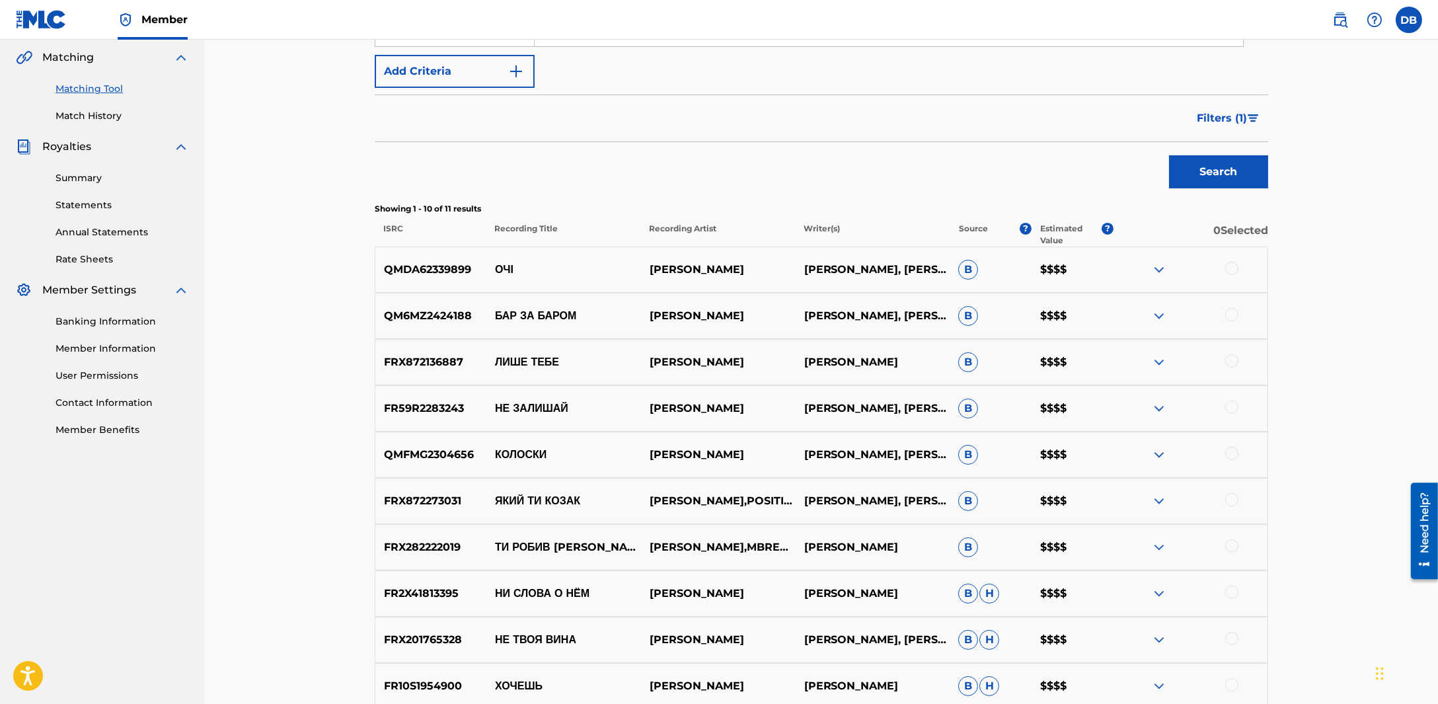
scroll to position [471, 0]
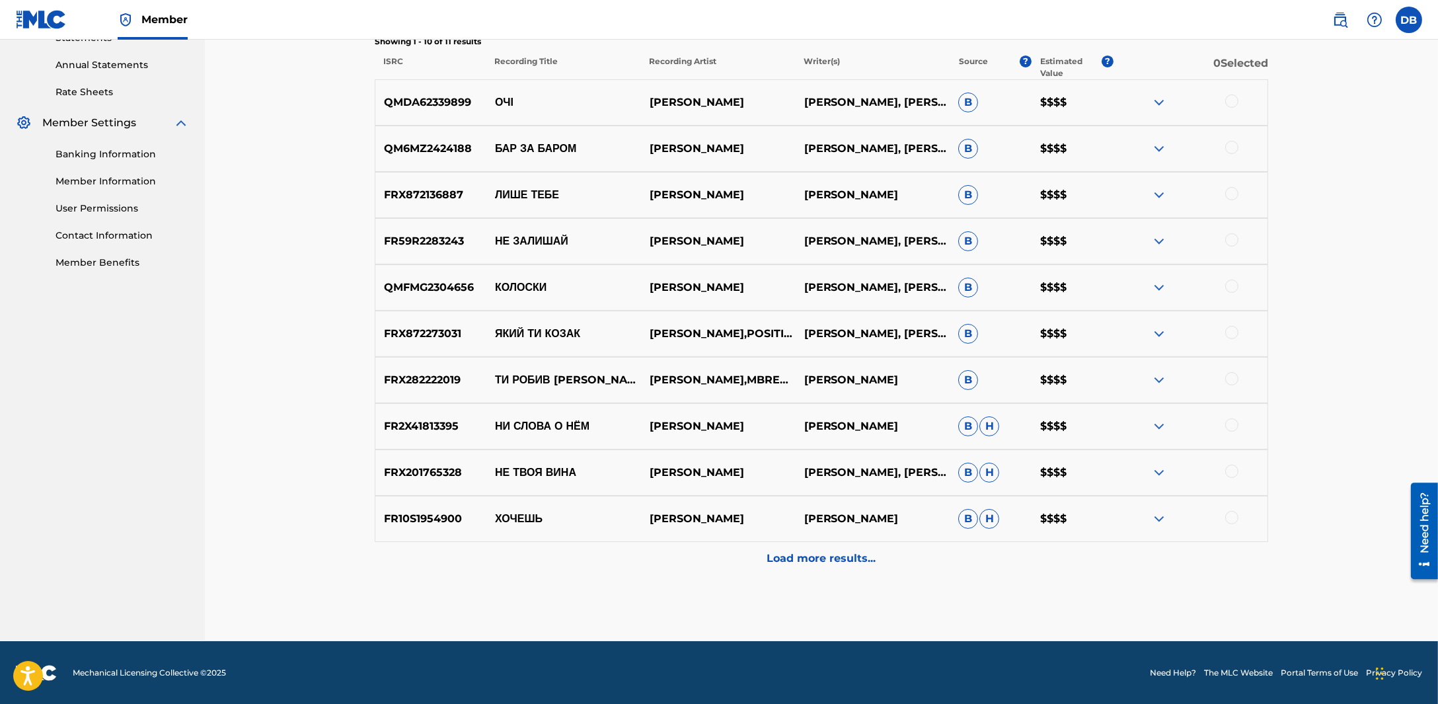
click at [781, 570] on div "Load more results..." at bounding box center [822, 558] width 894 height 33
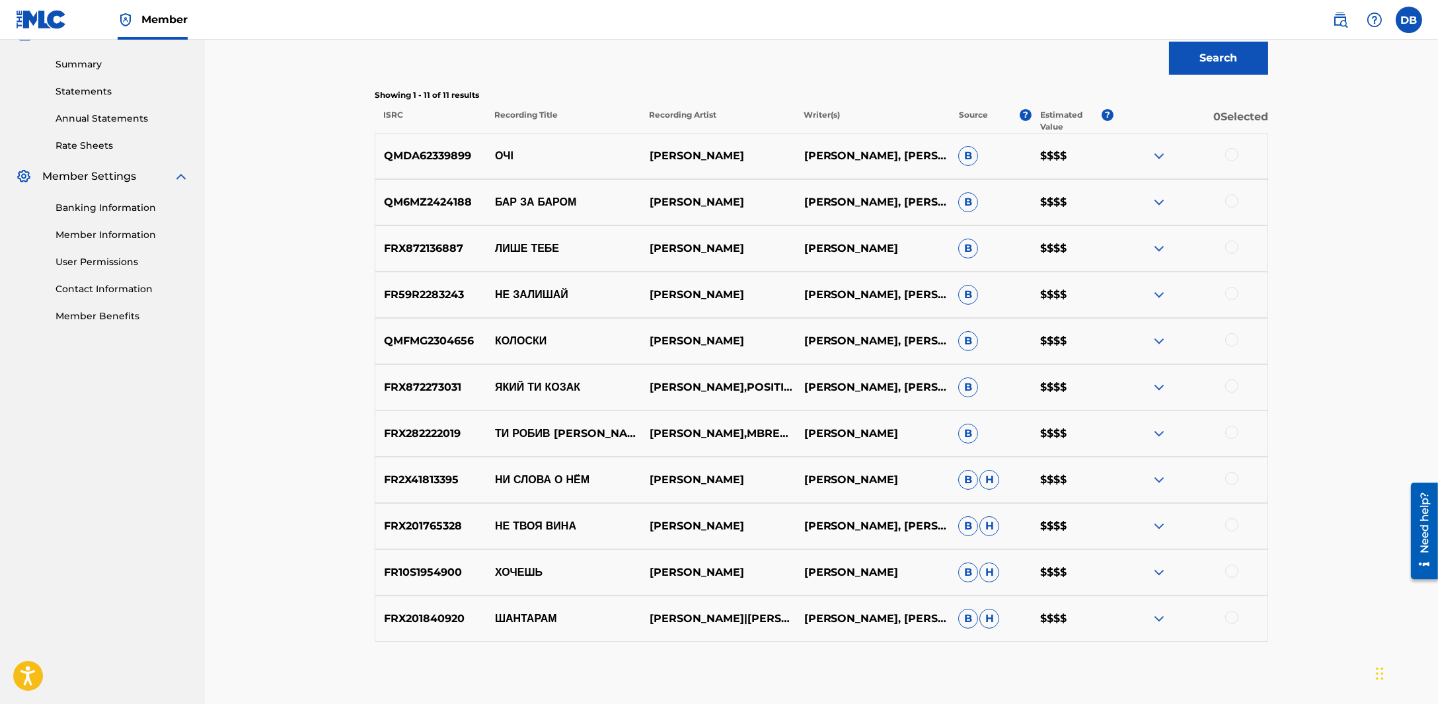
scroll to position [388, 0]
